Goal: Task Accomplishment & Management: Use online tool/utility

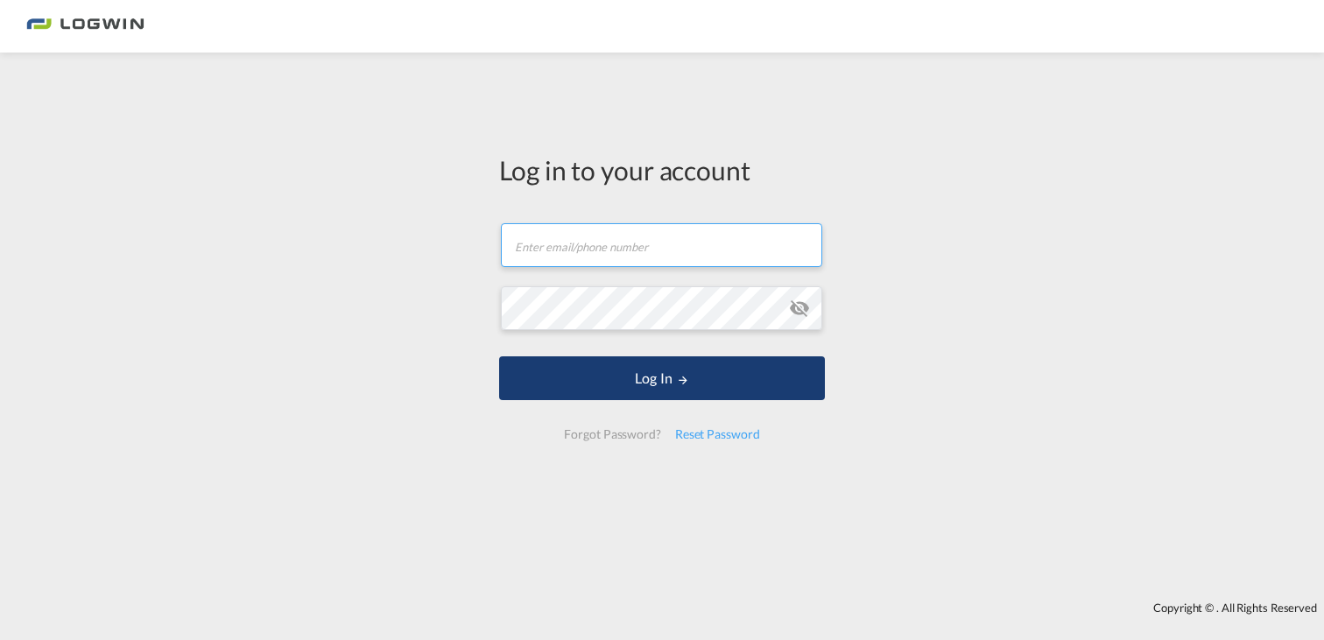
type input "[PERSON_NAME][EMAIL_ADDRESS][PERSON_NAME][DOMAIN_NAME]"
click at [609, 374] on button "Log In" at bounding box center [662, 378] width 326 height 44
